Goal: Information Seeking & Learning: Check status

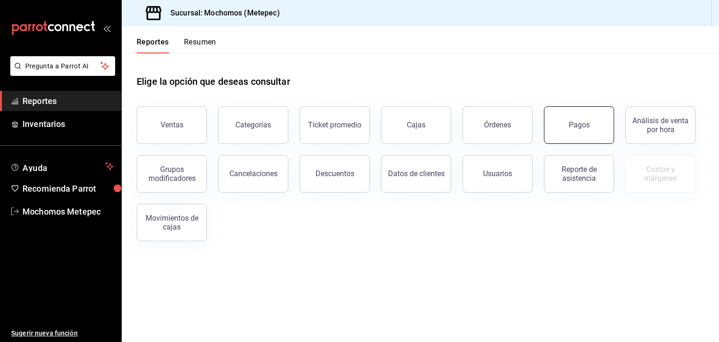
click at [570, 126] on div "Pagos" at bounding box center [579, 124] width 21 height 9
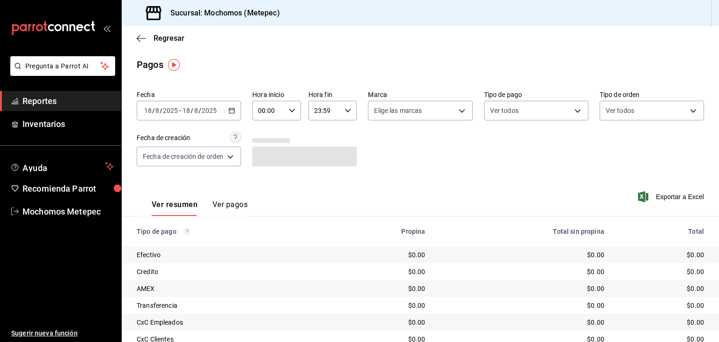
click at [232, 110] on icon "button" at bounding box center [231, 110] width 7 height 7
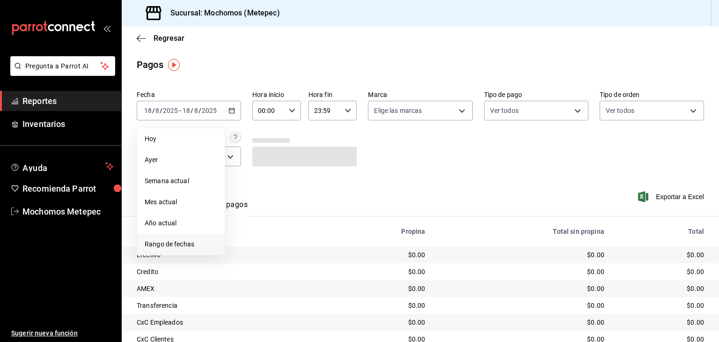
click at [178, 243] on span "Rango de fechas" at bounding box center [181, 244] width 73 height 10
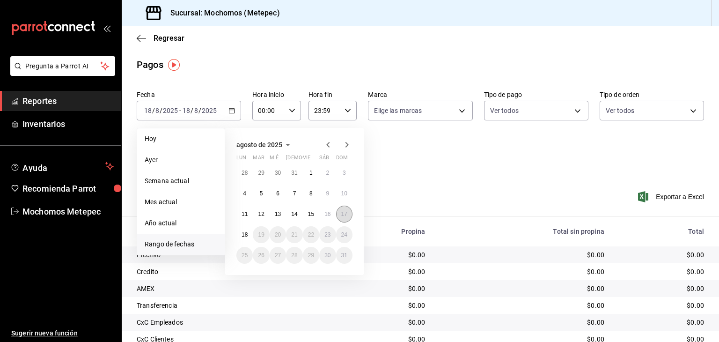
click at [340, 212] on button "17" at bounding box center [344, 213] width 16 height 17
click at [241, 237] on button "18" at bounding box center [244, 234] width 16 height 17
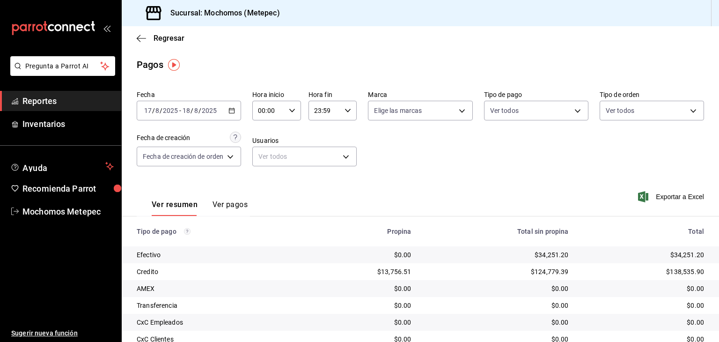
click at [289, 111] on icon "button" at bounding box center [292, 110] width 7 height 7
click at [262, 171] on button "05" at bounding box center [265, 175] width 20 height 19
type input "05:00"
click at [335, 107] on div at bounding box center [359, 171] width 719 height 342
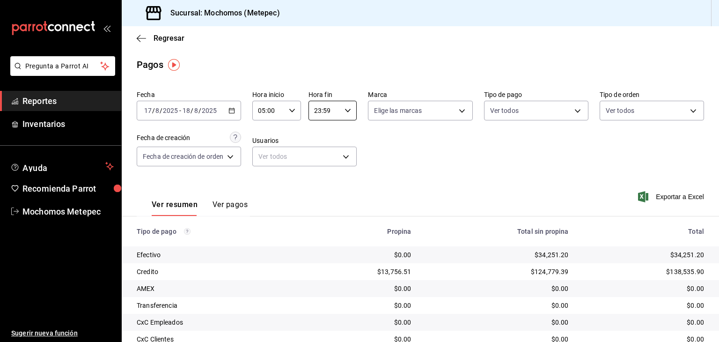
click at [335, 107] on input "23:59" at bounding box center [324, 110] width 33 height 19
click at [320, 154] on button "05" at bounding box center [320, 160] width 20 height 19
click at [340, 131] on span "00" at bounding box center [343, 134] width 9 height 7
type input "05:00"
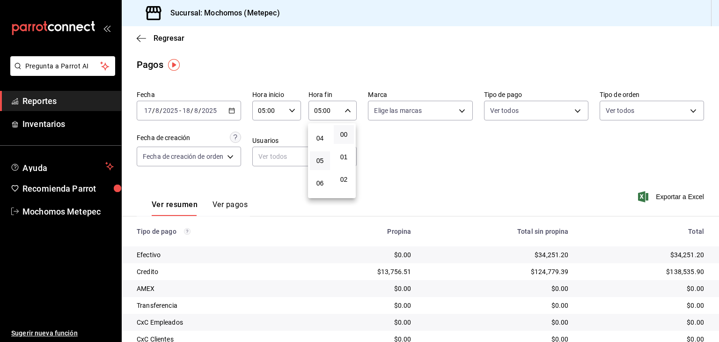
click at [449, 115] on div at bounding box center [359, 171] width 719 height 342
click at [449, 115] on div "00 01 02 03 04 05 06 07 08 09 10 11 12 13 14 15 16 17 18 19 20 21 22 23 00 01 0…" at bounding box center [359, 172] width 719 height 339
click at [449, 115] on body "Pregunta a Parrot AI Reportes Inventarios Ayuda Recomienda Parrot Mochomos Mete…" at bounding box center [359, 171] width 719 height 342
click at [376, 144] on input "checkbox" at bounding box center [376, 147] width 8 height 8
checkbox input "true"
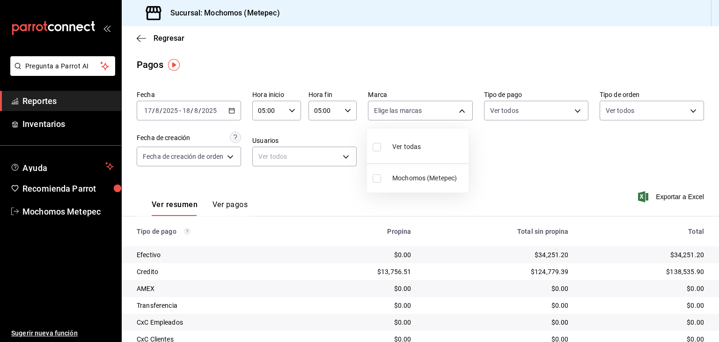
type input "2365f74e-aa6b-4392-bdf2-72765591bddf"
checkbox input "true"
click at [506, 103] on div at bounding box center [359, 171] width 719 height 342
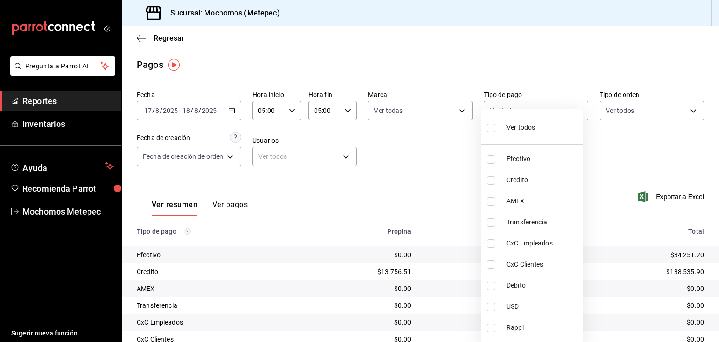
click at [506, 103] on body "Pregunta a Parrot AI Reportes Inventarios Ayuda Recomienda Parrot Mochomos Mete…" at bounding box center [359, 171] width 719 height 342
click at [492, 126] on input "checkbox" at bounding box center [491, 128] width 8 height 8
checkbox input "true"
type input "188bd14d-3513-42cc-9f46-285d81389660,34ef211f-a798-45d1-ab41-0af7a85efbb2,c7bcb…"
checkbox input "true"
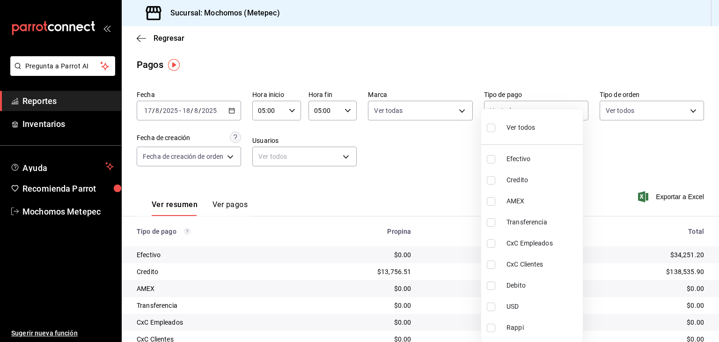
checkbox input "true"
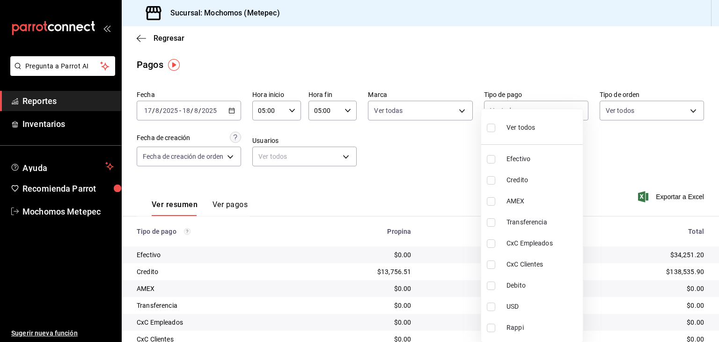
checkbox input "true"
click at [615, 117] on div at bounding box center [359, 171] width 719 height 342
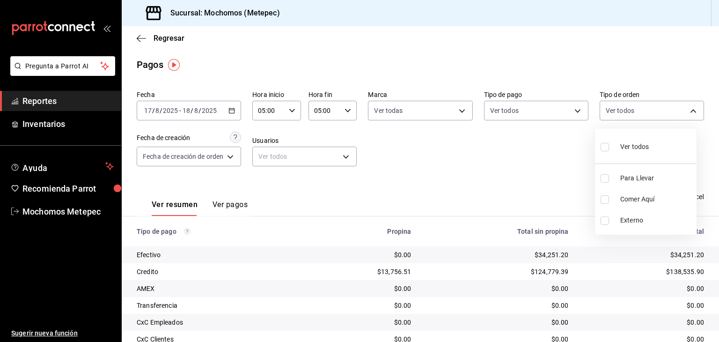
click at [615, 117] on body "Pregunta a Parrot AI Reportes Inventarios Ayuda Recomienda Parrot Mochomos Mete…" at bounding box center [359, 171] width 719 height 342
click at [603, 145] on input "checkbox" at bounding box center [604, 147] width 8 height 8
checkbox input "true"
type input "3a236ed8-2e24-47ca-8e59-ead494492482,da8509e8-5fca-4f62-958e-973104937870,EXTER…"
checkbox input "true"
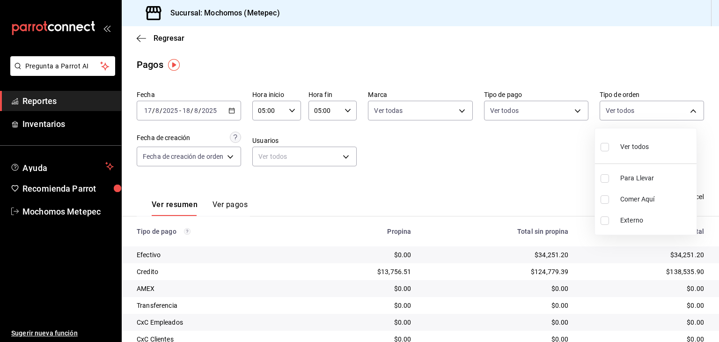
checkbox input "true"
click at [382, 180] on div at bounding box center [359, 171] width 719 height 342
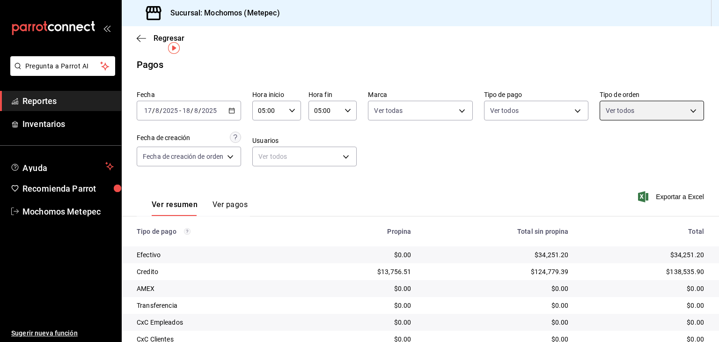
scroll to position [88, 0]
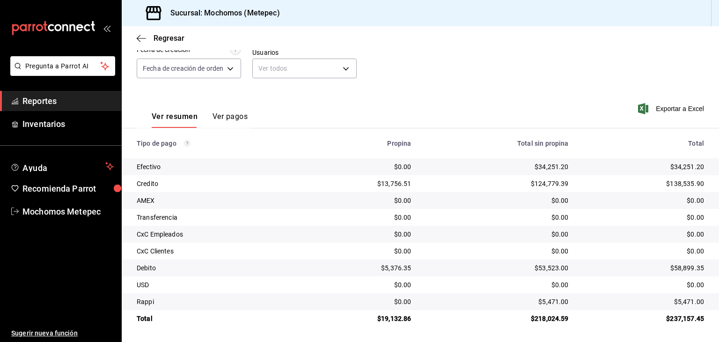
click at [66, 102] on span "Reportes" at bounding box center [67, 101] width 91 height 13
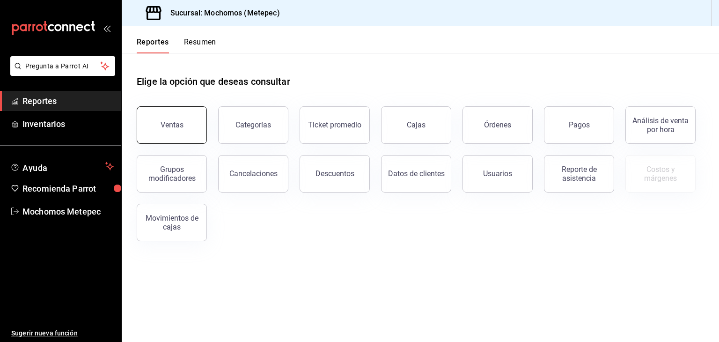
drag, startPoint x: 159, startPoint y: 128, endPoint x: 149, endPoint y: 113, distance: 17.8
click at [149, 113] on button "Ventas" at bounding box center [172, 124] width 70 height 37
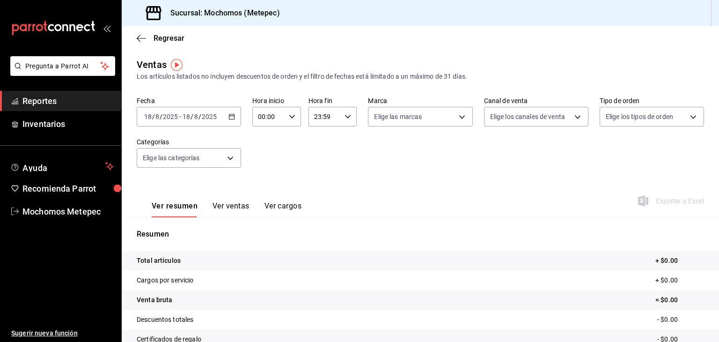
click at [220, 110] on div "[DATE] [DATE] - [DATE] [DATE]" at bounding box center [189, 117] width 104 height 20
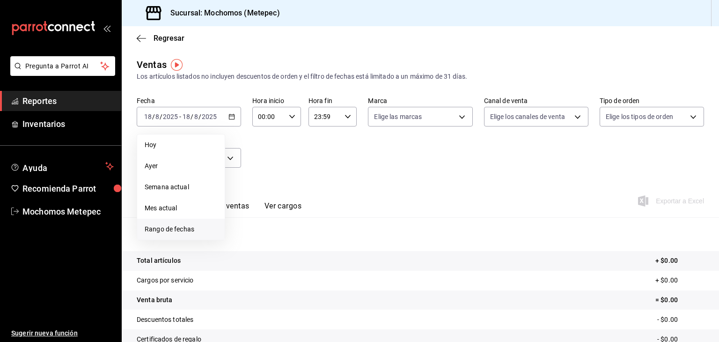
click at [158, 235] on li "Rango de fechas" at bounding box center [181, 229] width 88 height 21
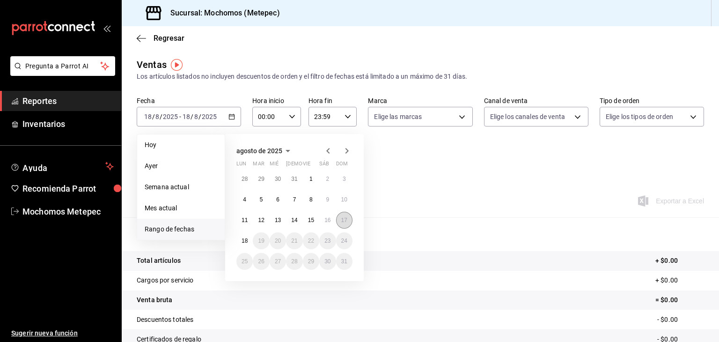
click at [348, 215] on button "17" at bounding box center [344, 220] width 16 height 17
click at [246, 241] on abbr "18" at bounding box center [244, 240] width 6 height 7
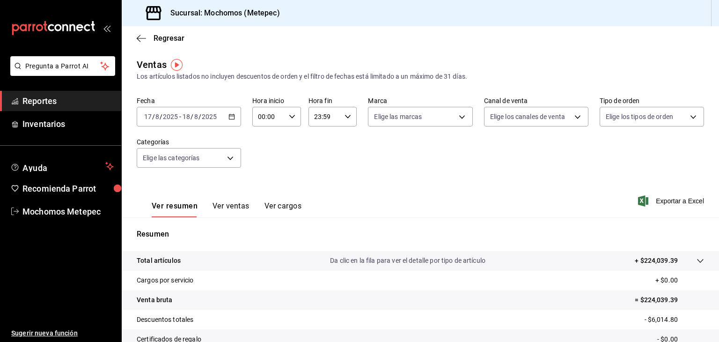
click at [289, 116] on icon "button" at bounding box center [292, 116] width 7 height 7
click at [265, 162] on span "05" at bounding box center [262, 158] width 9 height 7
type input "05:00"
click at [288, 140] on span "00" at bounding box center [286, 140] width 9 height 7
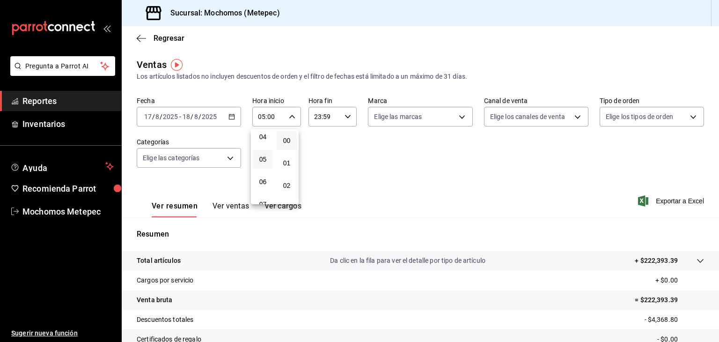
click at [337, 115] on div at bounding box center [359, 171] width 719 height 342
click at [337, 115] on input "23:59" at bounding box center [324, 116] width 33 height 19
click at [319, 142] on span "05" at bounding box center [318, 139] width 9 height 7
click at [341, 139] on span "00" at bounding box center [341, 140] width 9 height 7
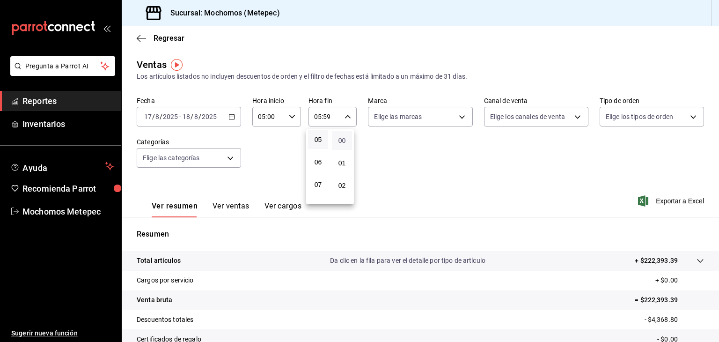
type input "05:00"
click at [432, 115] on div at bounding box center [359, 171] width 719 height 342
click at [432, 115] on body "Pregunta a Parrot AI Reportes Inventarios Ayuda Recomienda Parrot Mochomos Mete…" at bounding box center [359, 171] width 719 height 342
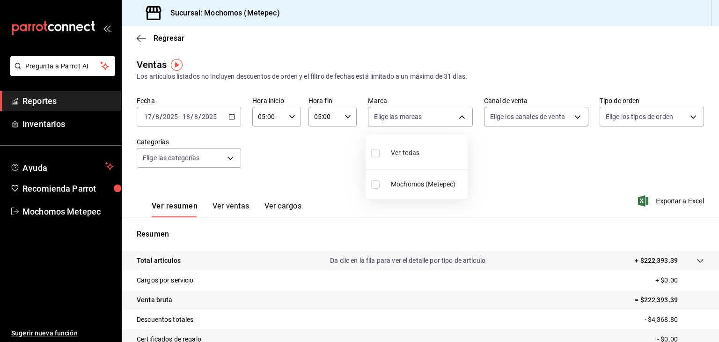
click at [376, 153] on input "checkbox" at bounding box center [375, 153] width 8 height 8
checkbox input "true"
type input "2365f74e-aa6b-4392-bdf2-72765591bddf"
checkbox input "true"
click at [535, 114] on div at bounding box center [359, 171] width 719 height 342
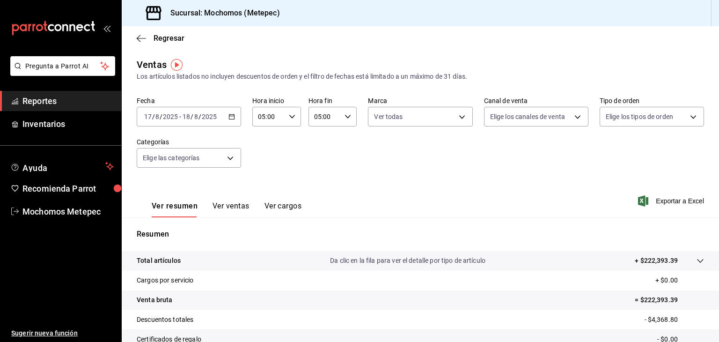
click at [535, 114] on body "Pregunta a Parrot AI Reportes Inventarios Ayuda Recomienda Parrot Mochomos Mete…" at bounding box center [359, 171] width 719 height 342
click at [490, 154] on input "checkbox" at bounding box center [489, 153] width 8 height 8
checkbox input "true"
type input "PARROT,UBER_EATS,RAPPI,DIDI_FOOD,ONLINE"
checkbox input "true"
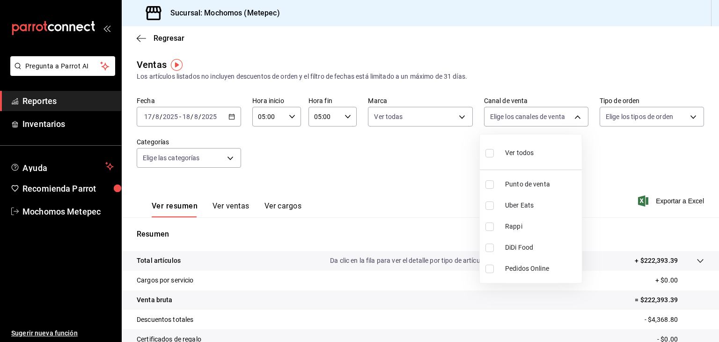
checkbox input "true"
drag, startPoint x: 635, startPoint y: 116, endPoint x: 661, endPoint y: 113, distance: 26.8
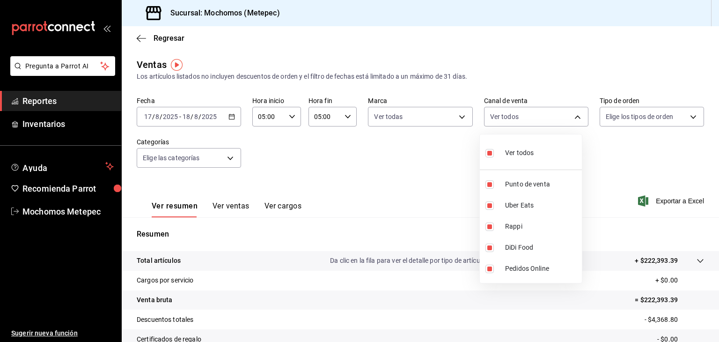
click at [661, 113] on div at bounding box center [359, 171] width 719 height 342
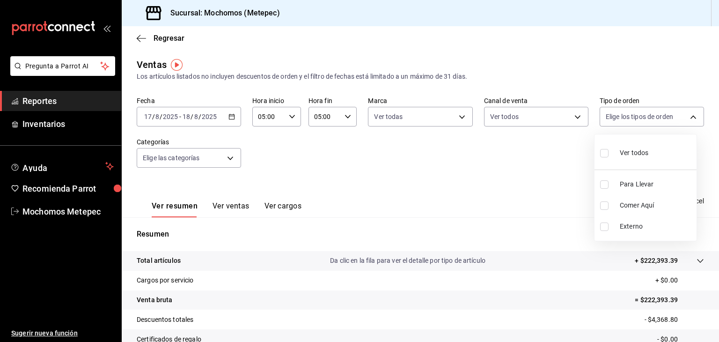
click at [661, 113] on body "Pregunta a Parrot AI Reportes Inventarios Ayuda Recomienda Parrot Mochomos Mete…" at bounding box center [359, 171] width 719 height 342
click at [606, 150] on input "checkbox" at bounding box center [604, 153] width 8 height 8
checkbox input "true"
type input "3a236ed8-2e24-47ca-8e59-ead494492482,da8509e8-5fca-4f62-958e-973104937870,EXTER…"
checkbox input "true"
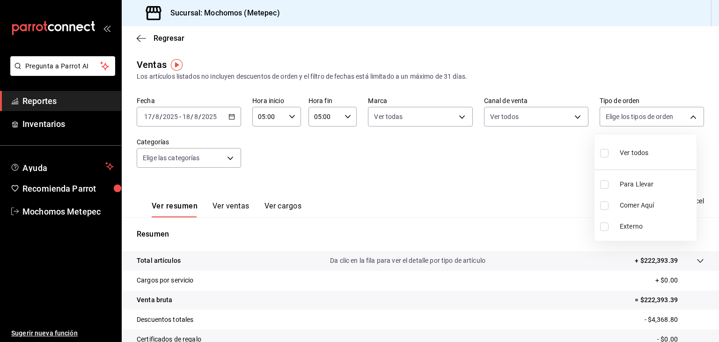
checkbox input "true"
click at [234, 157] on div at bounding box center [359, 171] width 719 height 342
click at [234, 157] on body "Pregunta a Parrot AI Reportes Inventarios Ayuda Recomienda Parrot Mochomos Mete…" at bounding box center [359, 171] width 719 height 342
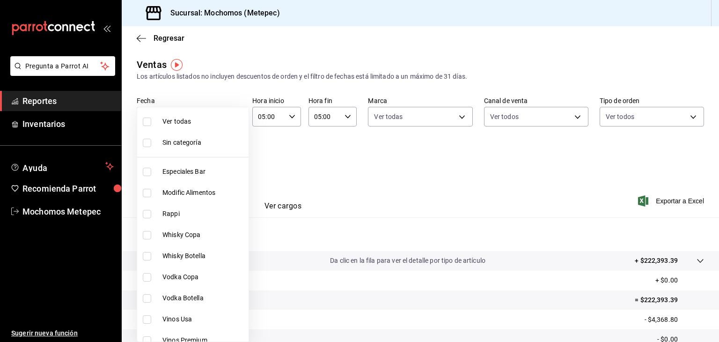
click at [149, 123] on input "checkbox" at bounding box center [147, 121] width 8 height 8
checkbox input "false"
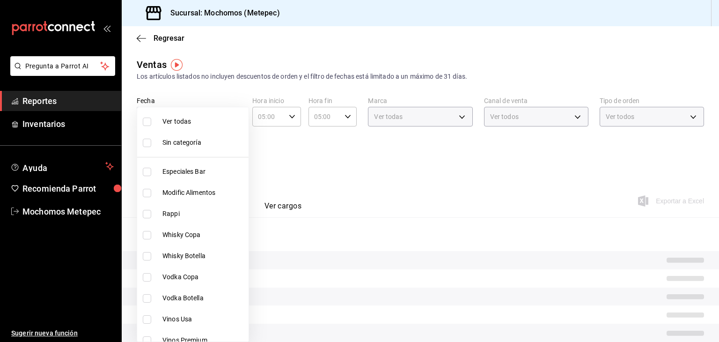
checkbox input "false"
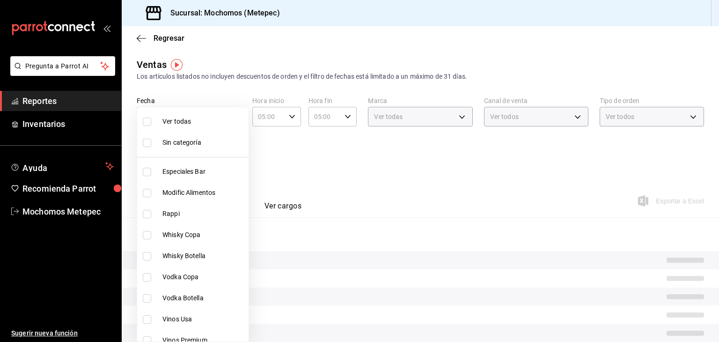
checkbox input "false"
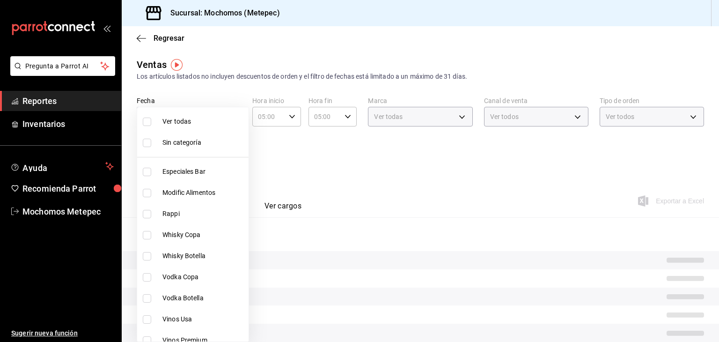
checkbox input "false"
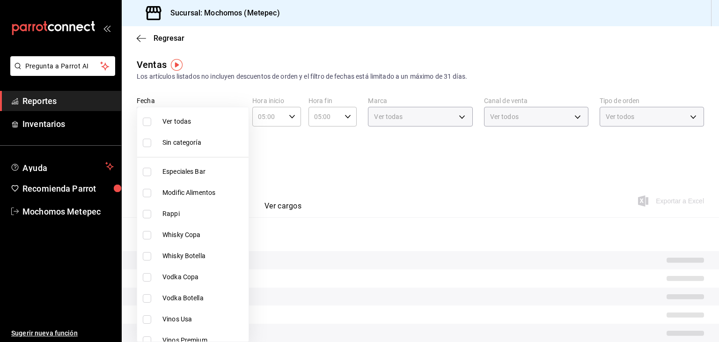
checkbox input "false"
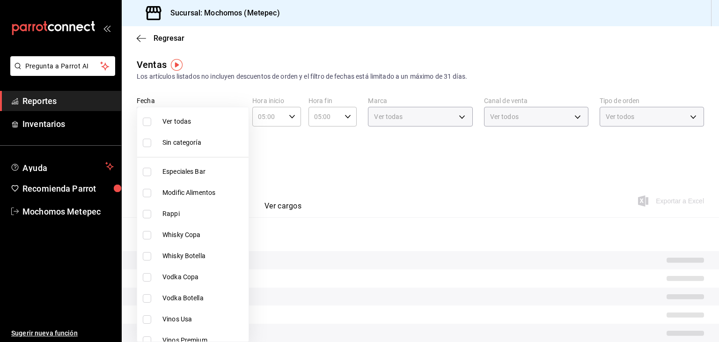
checkbox input "false"
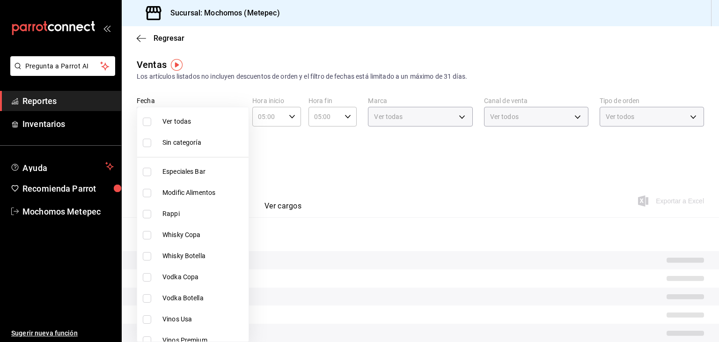
checkbox input "false"
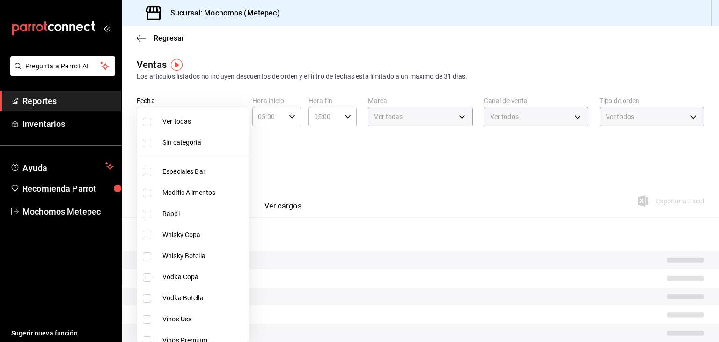
checkbox input "false"
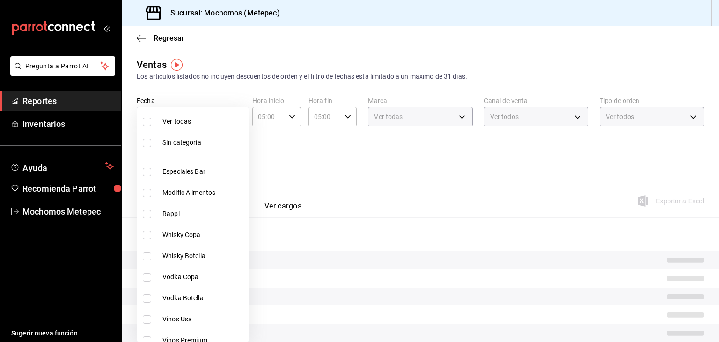
checkbox input "false"
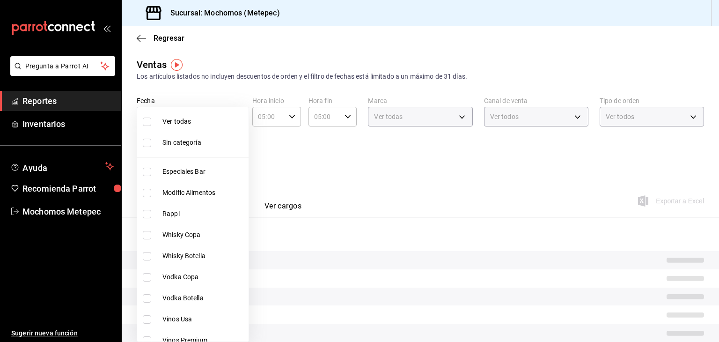
checkbox input "false"
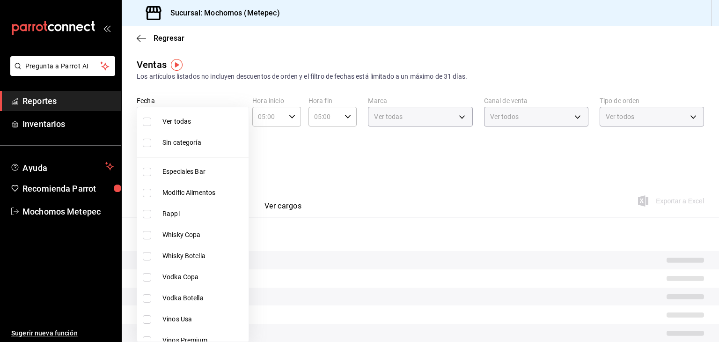
checkbox input "false"
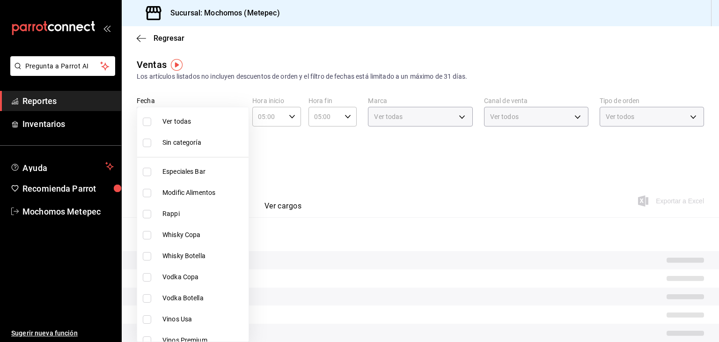
checkbox input "false"
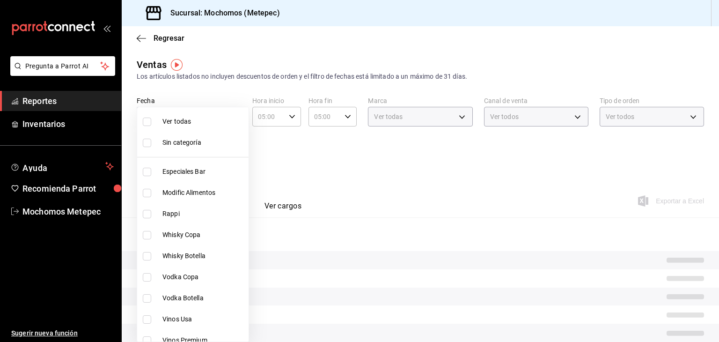
checkbox input "false"
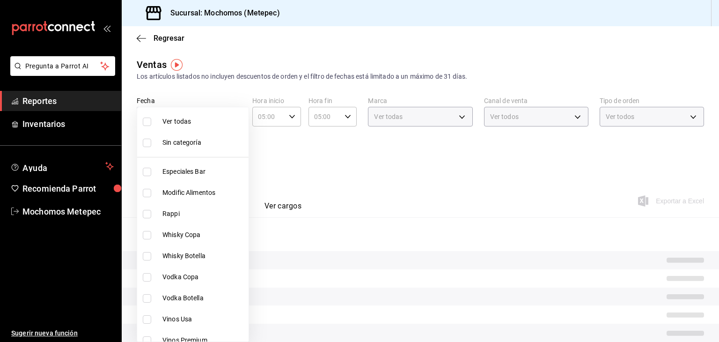
checkbox input "false"
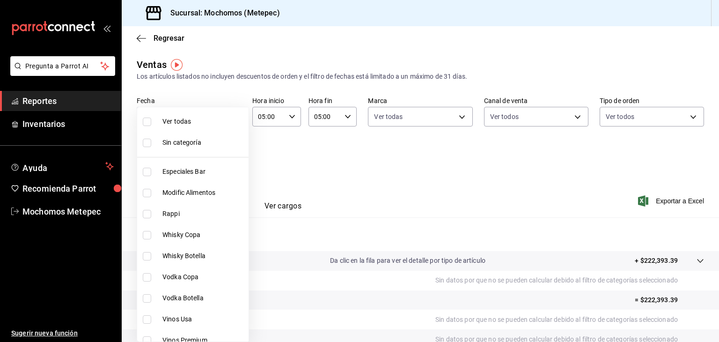
click at [148, 120] on input "checkbox" at bounding box center [147, 121] width 8 height 8
checkbox input "true"
type input "c9cbc288-c827-488d-81f5-370afefb1912,46081463-7037-4dd2-a9ab-e56ff6a8fa7c,bf958…"
checkbox input "true"
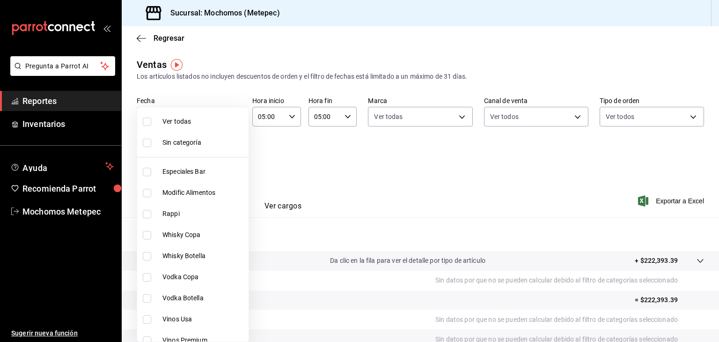
checkbox input "true"
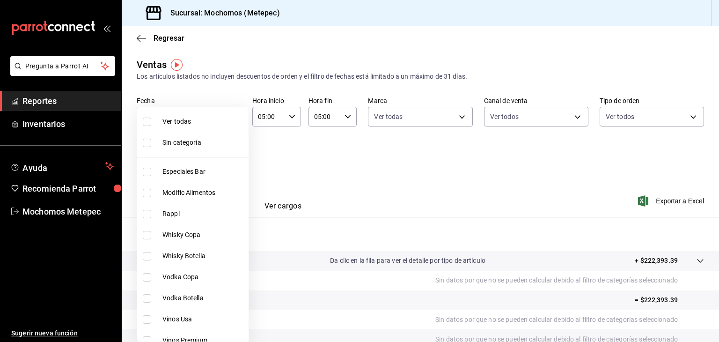
checkbox input "true"
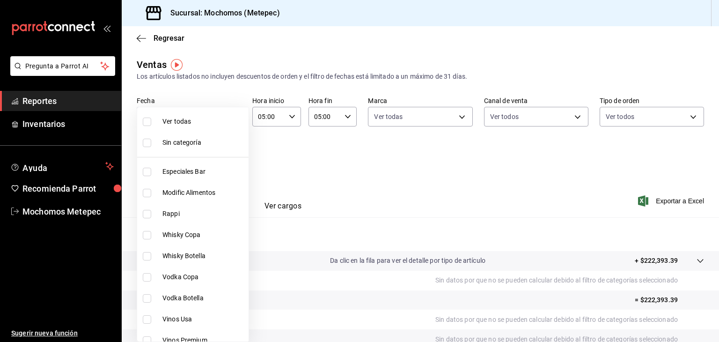
checkbox input "true"
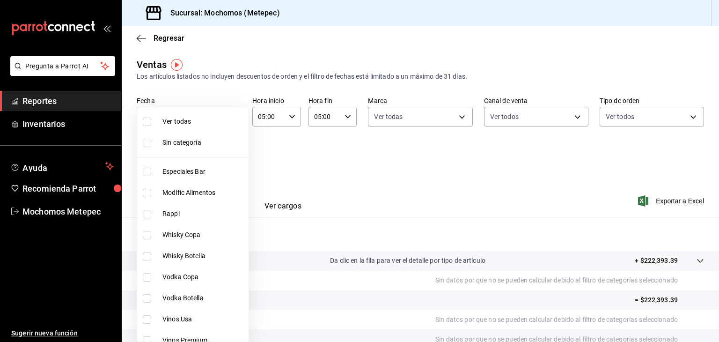
checkbox input "true"
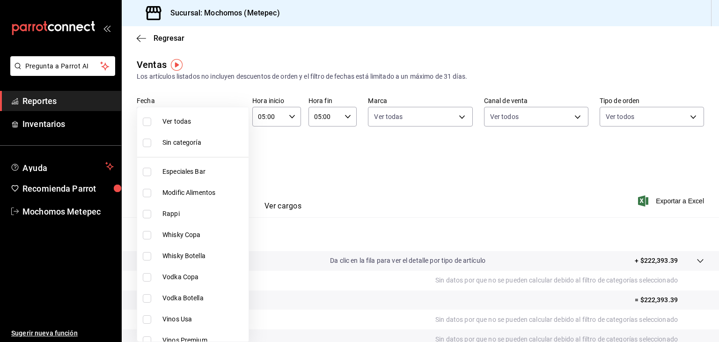
checkbox input "true"
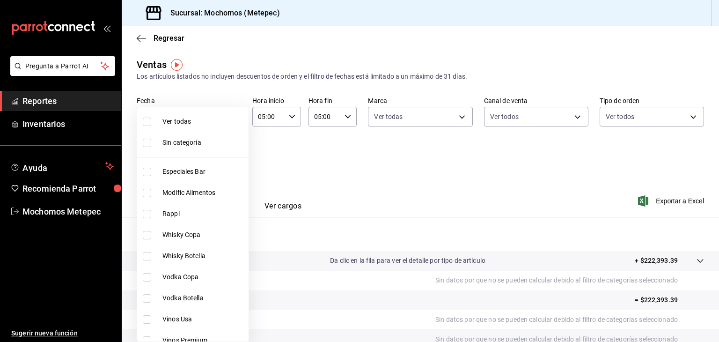
checkbox input "true"
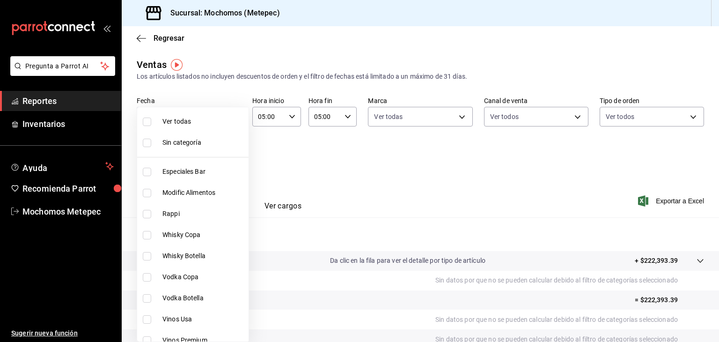
checkbox input "true"
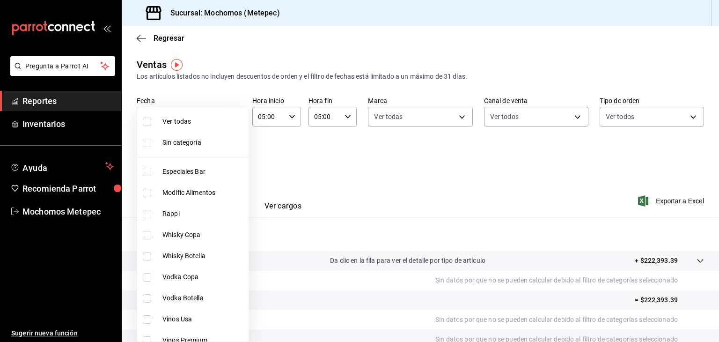
checkbox input "true"
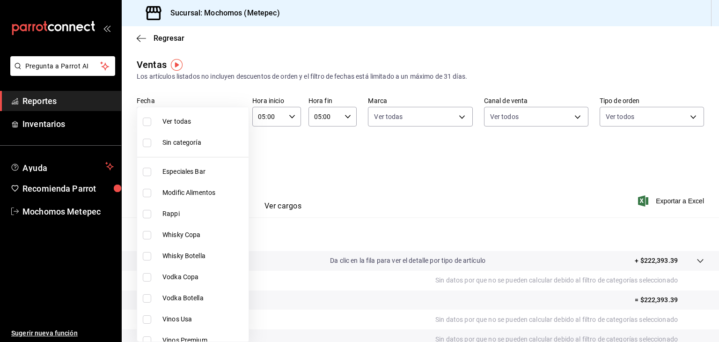
checkbox input "true"
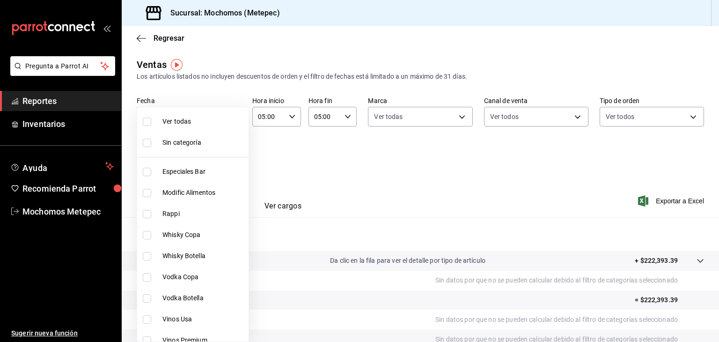
checkbox input "true"
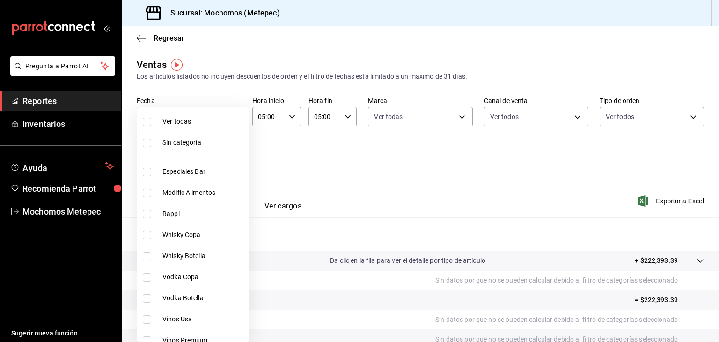
checkbox input "true"
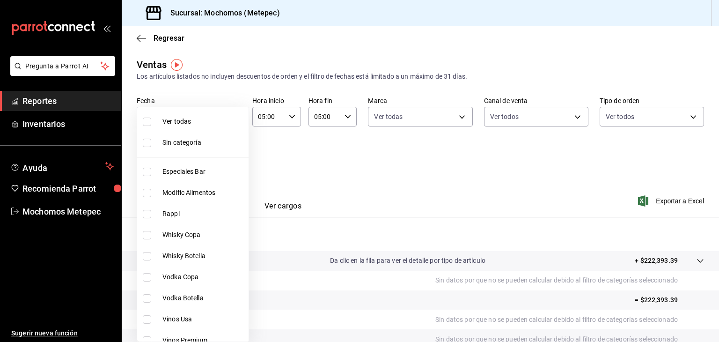
checkbox input "true"
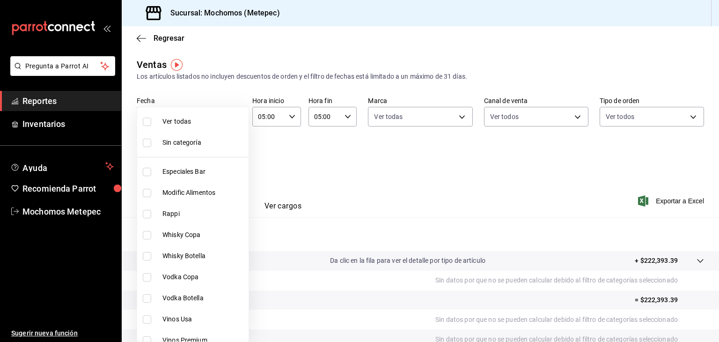
checkbox input "true"
click at [374, 152] on div at bounding box center [359, 171] width 719 height 342
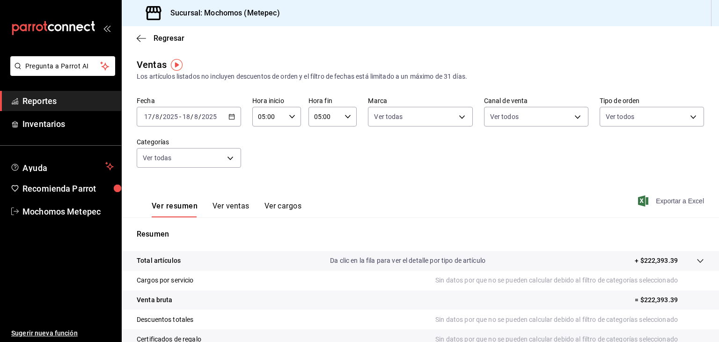
click at [651, 202] on span "Exportar a Excel" at bounding box center [672, 200] width 64 height 11
